Goal: Transaction & Acquisition: Download file/media

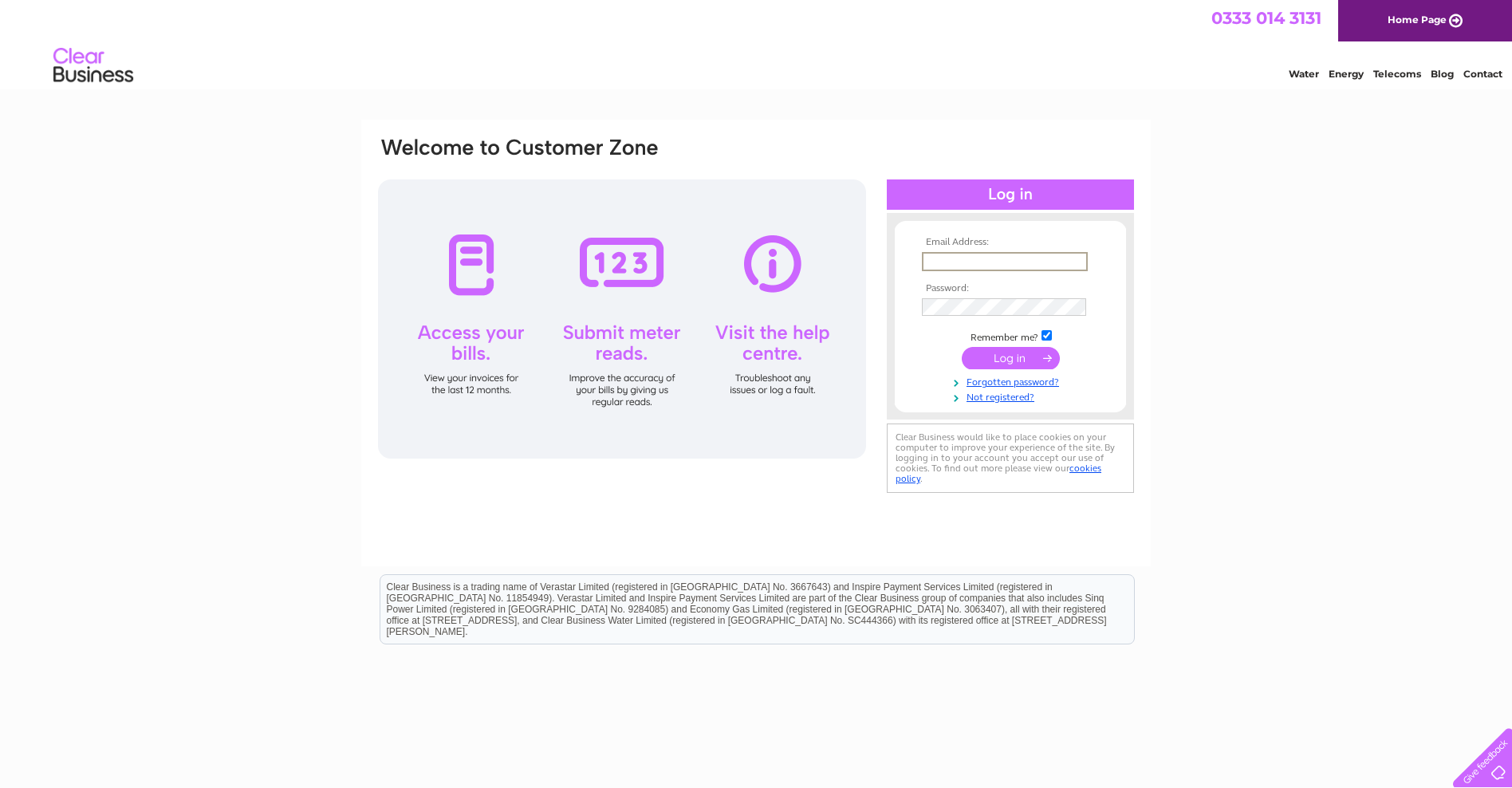
click at [936, 259] on input "text" at bounding box center [1004, 261] width 166 height 19
type input "[EMAIL_ADDRESS][DOMAIN_NAME]"
click at [1018, 355] on input "submit" at bounding box center [1011, 356] width 98 height 23
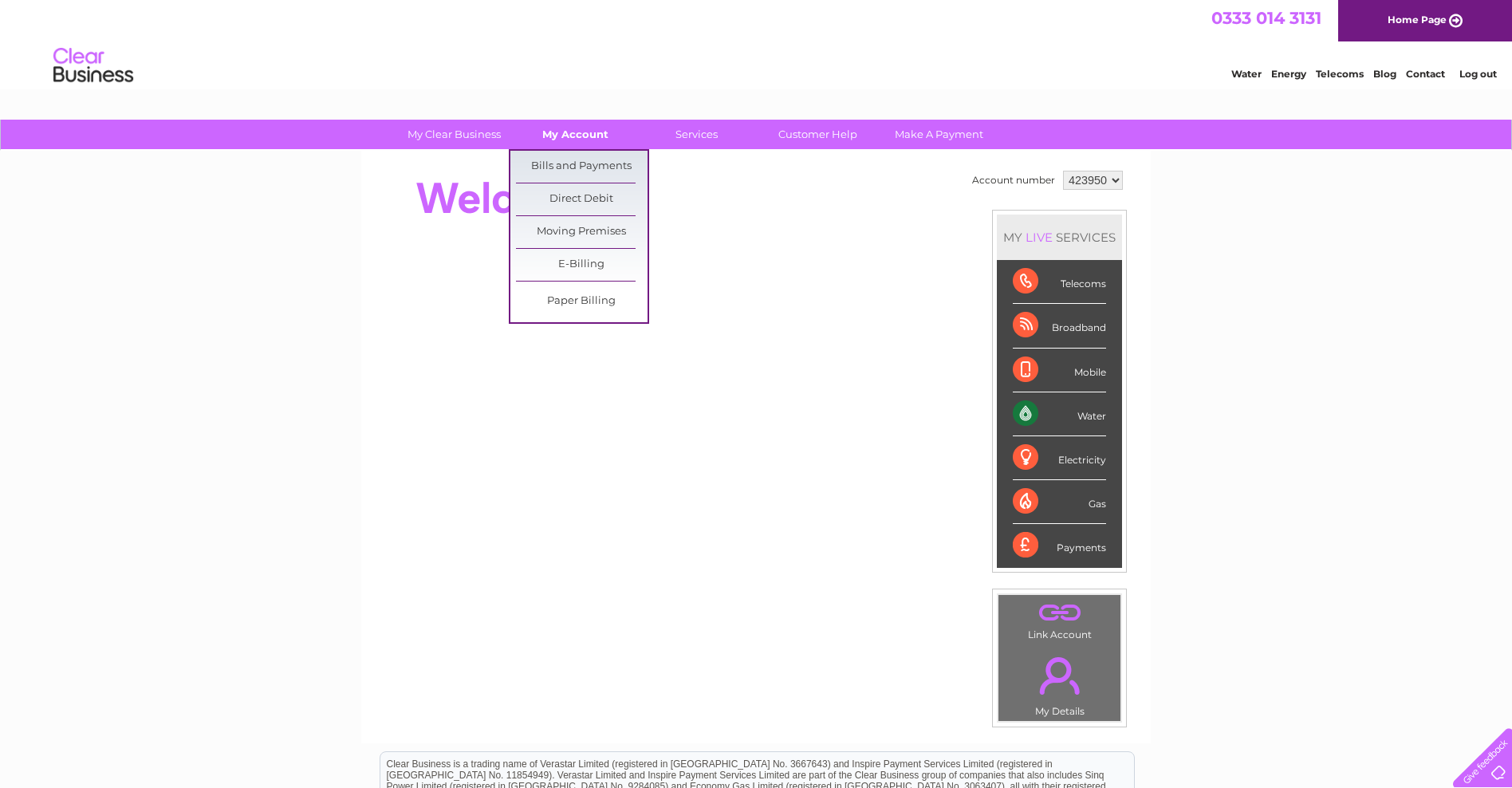
click at [562, 131] on link "My Account" at bounding box center [575, 134] width 132 height 29
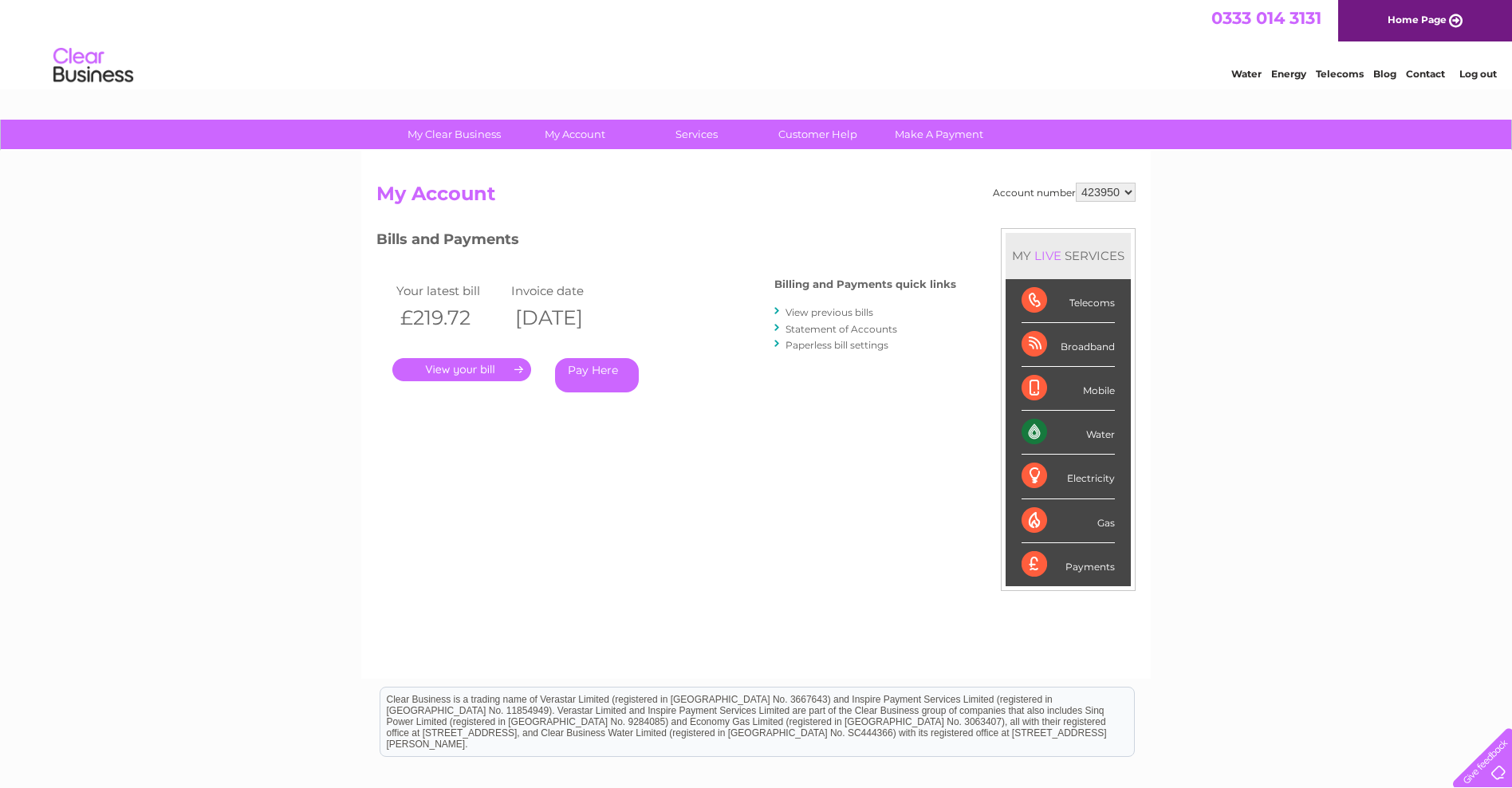
click at [816, 313] on link "View previous bills" at bounding box center [829, 311] width 88 height 12
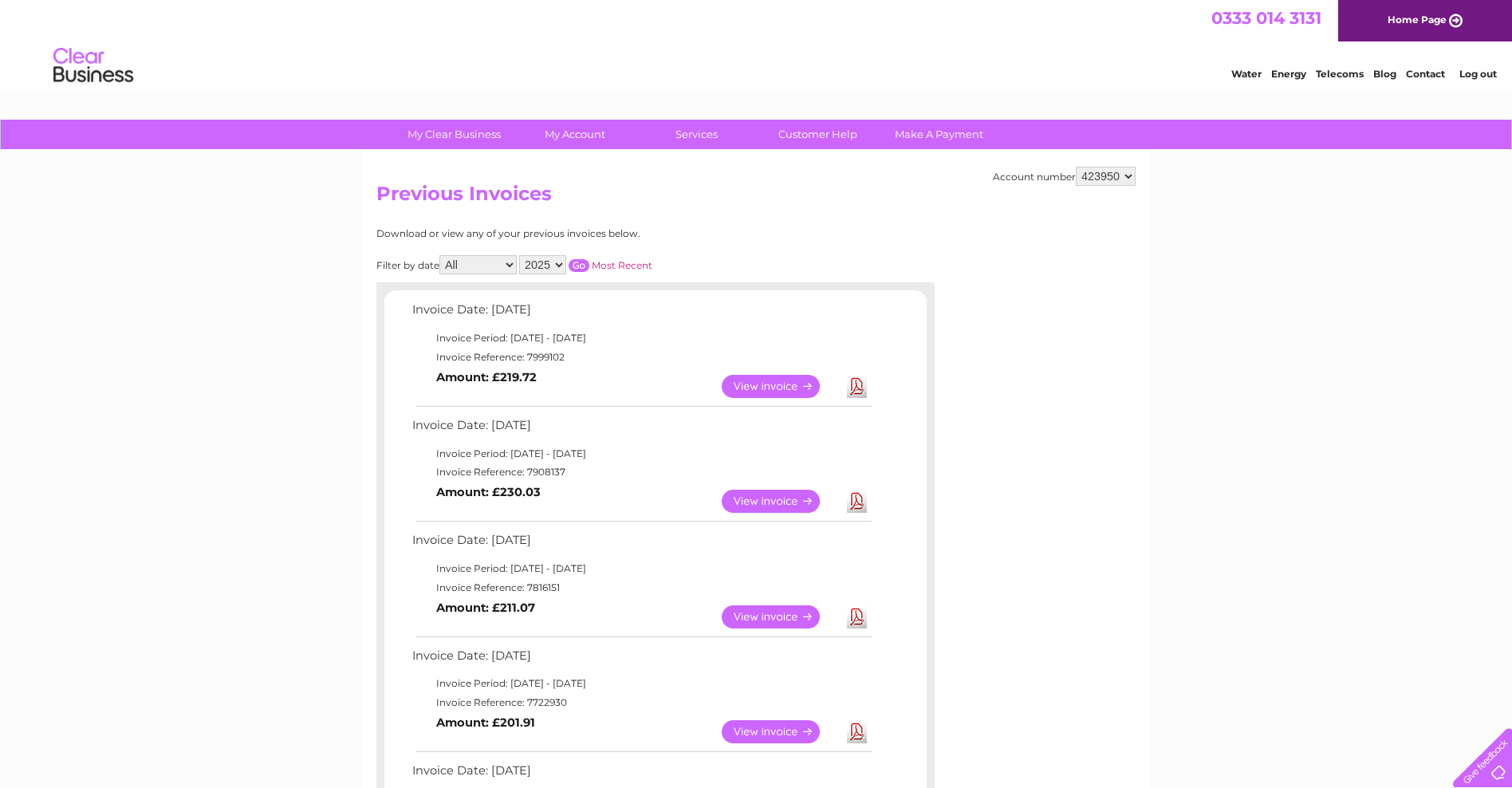
click at [855, 383] on link "Download" at bounding box center [857, 386] width 20 height 23
click at [851, 499] on link "Download" at bounding box center [857, 500] width 20 height 23
click at [855, 618] on link "Download" at bounding box center [857, 616] width 20 height 23
click at [853, 732] on link "Download" at bounding box center [857, 731] width 20 height 23
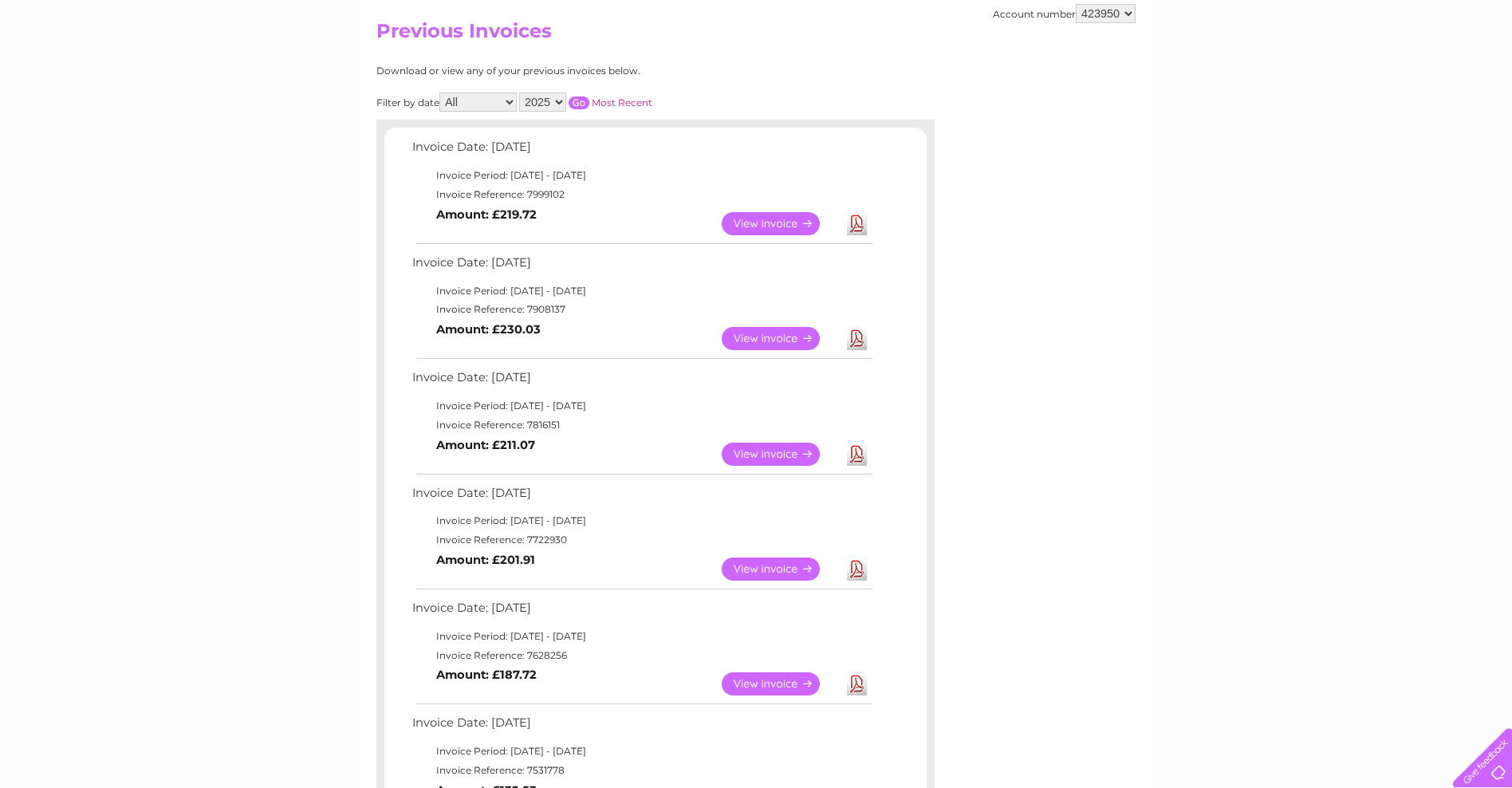
scroll to position [192, 0]
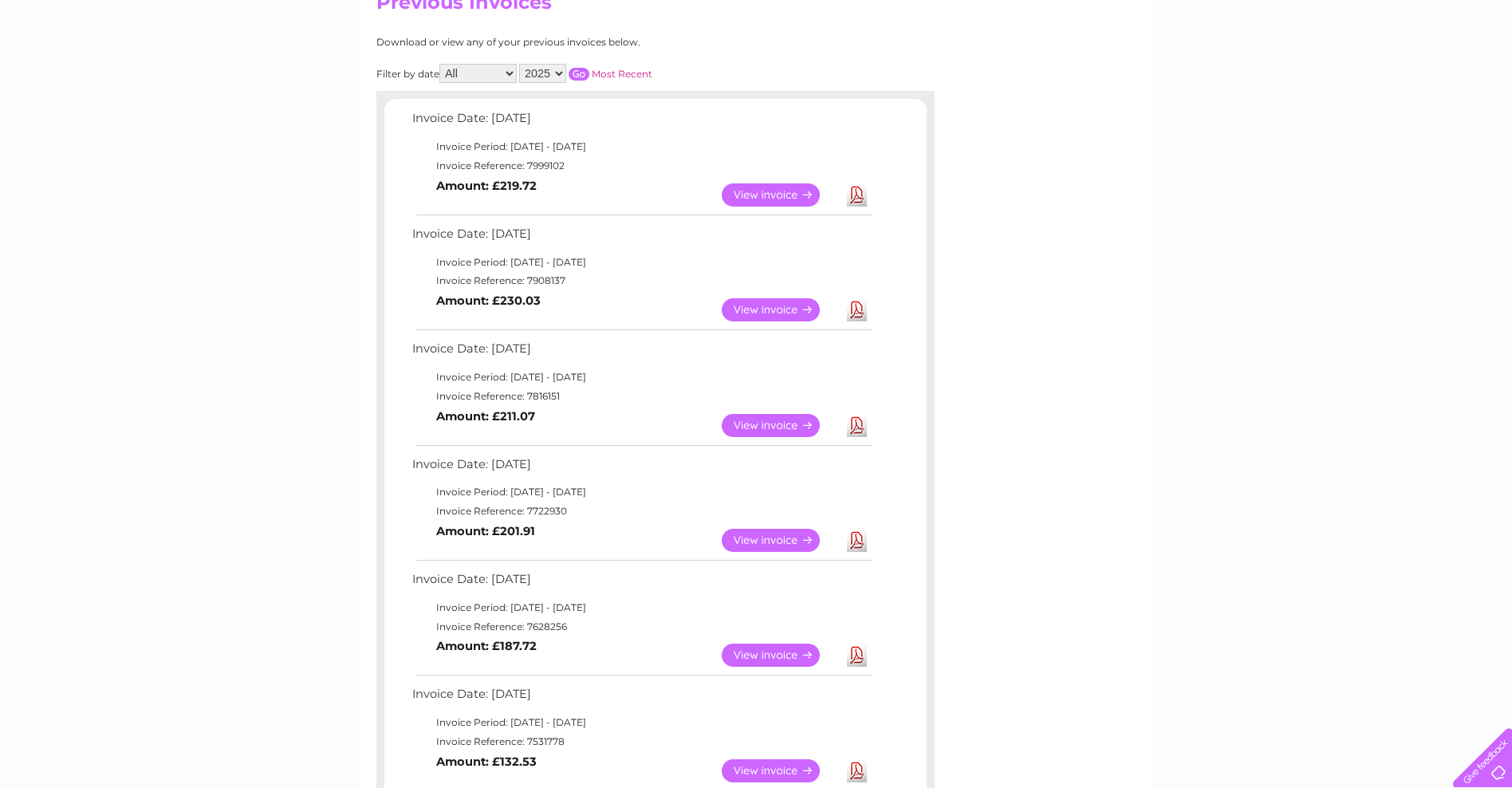
click at [850, 652] on link "Download" at bounding box center [857, 655] width 20 height 23
